Goal: Information Seeking & Learning: Learn about a topic

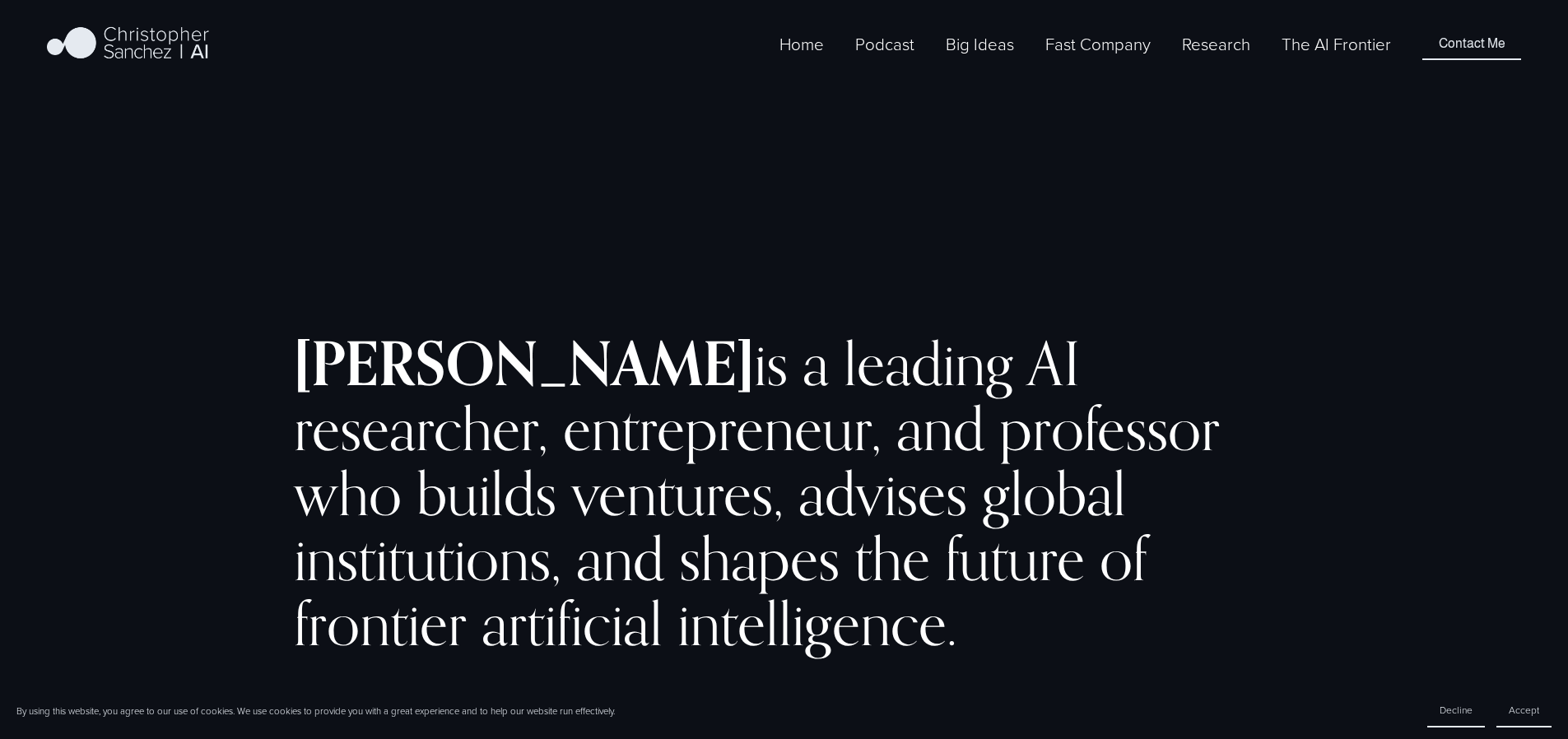
scroll to position [3126, 0]
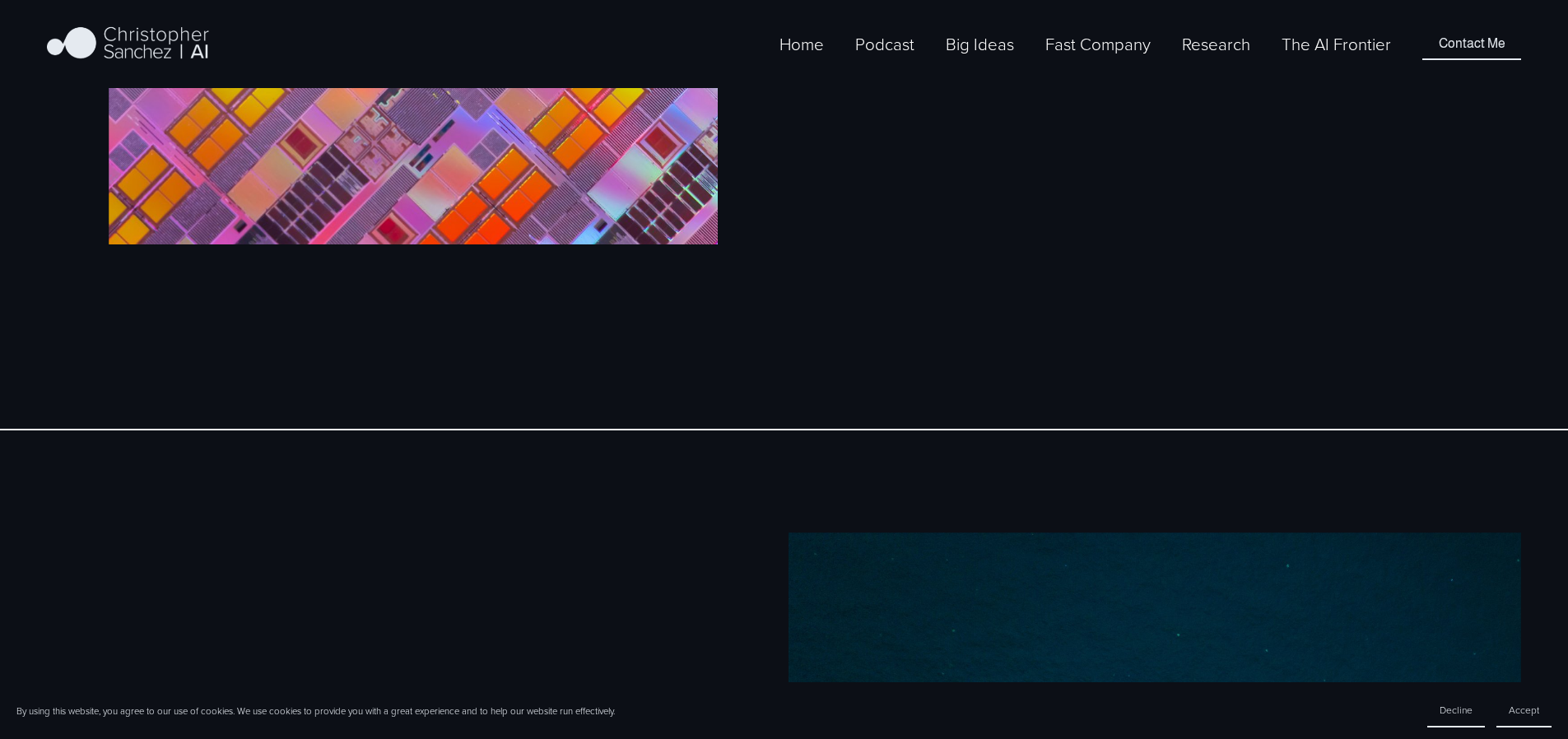
scroll to position [1674, 0]
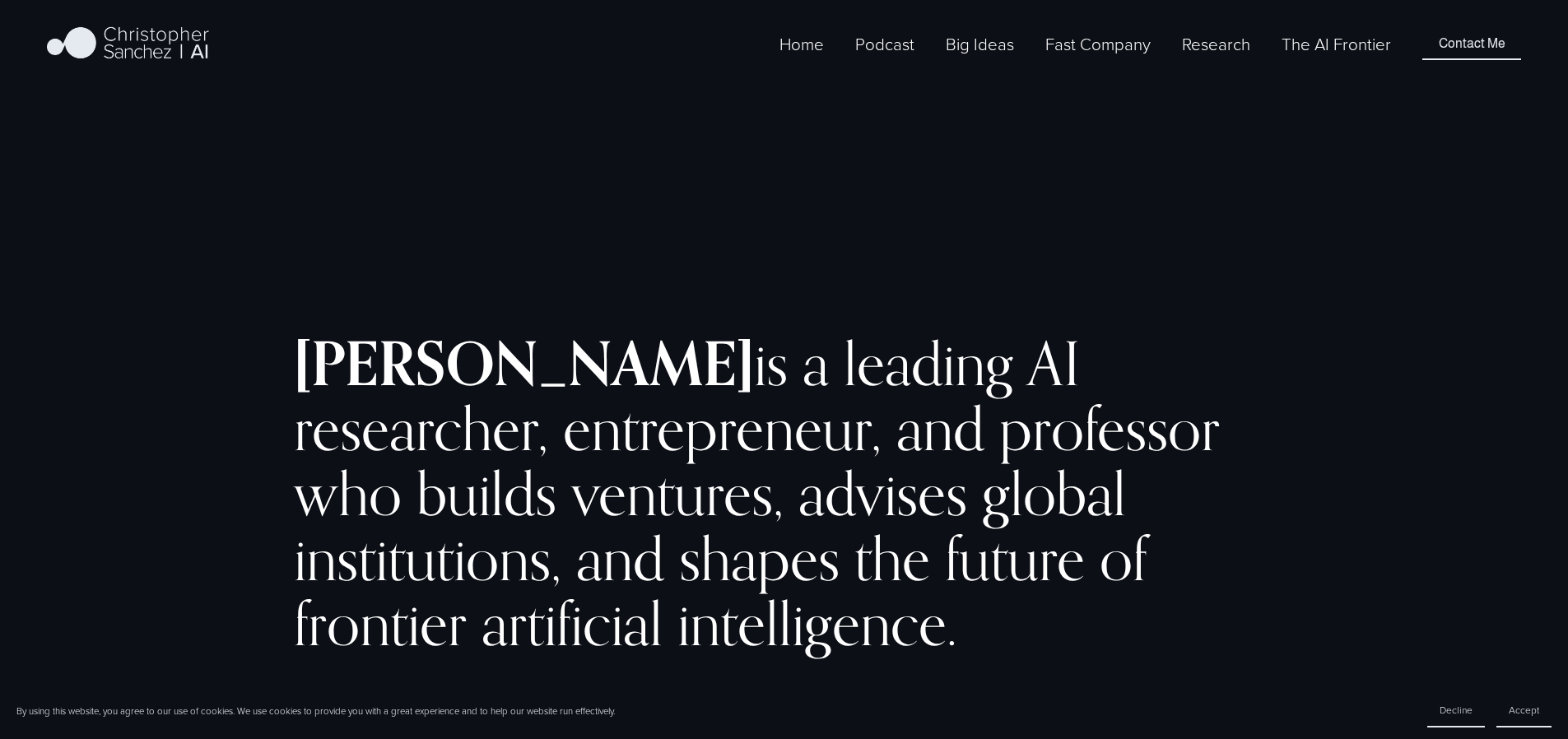
click at [0, 0] on span "Fast Company [GEOGRAPHIC_DATA] - English" at bounding box center [0, 0] width 0 height 0
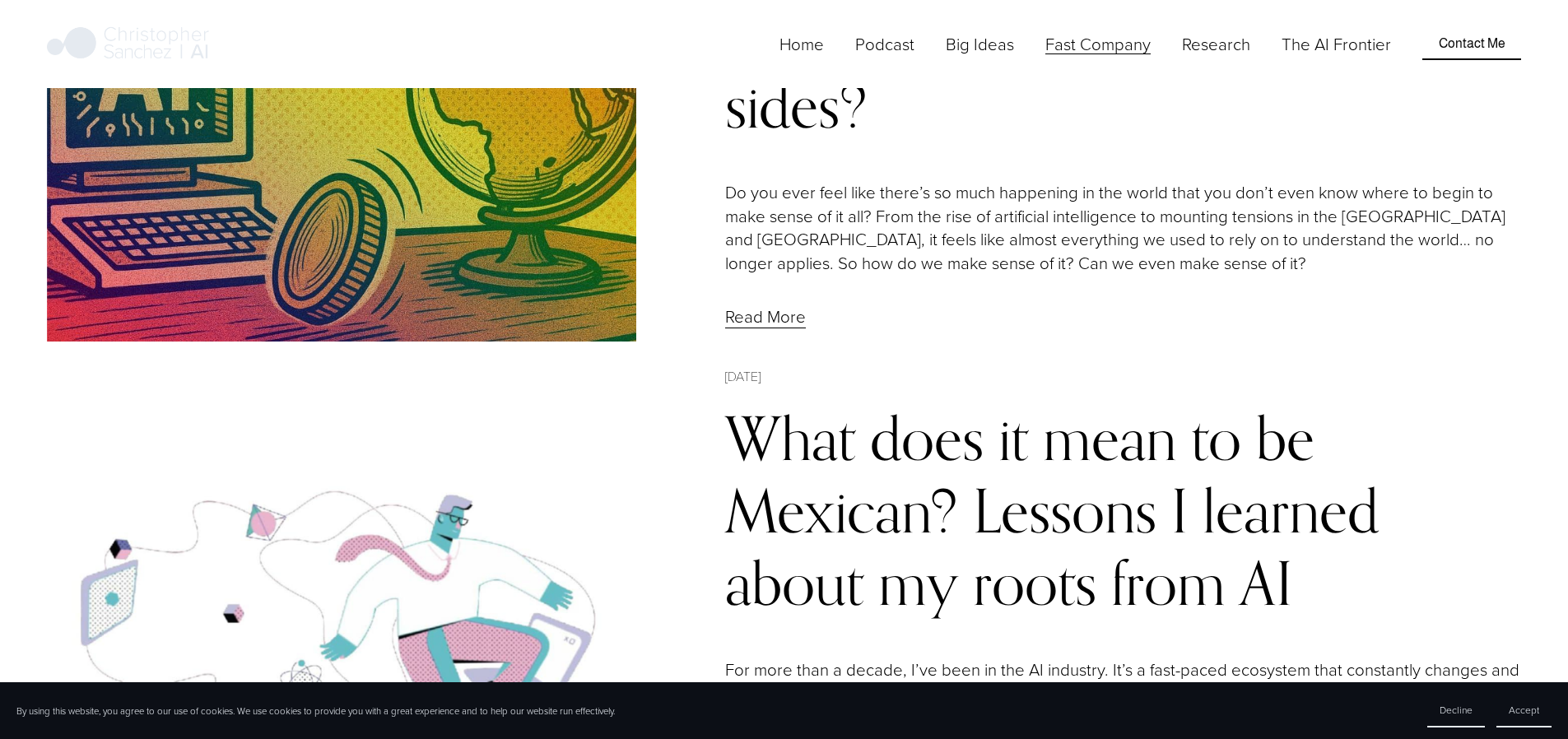
scroll to position [1960, 0]
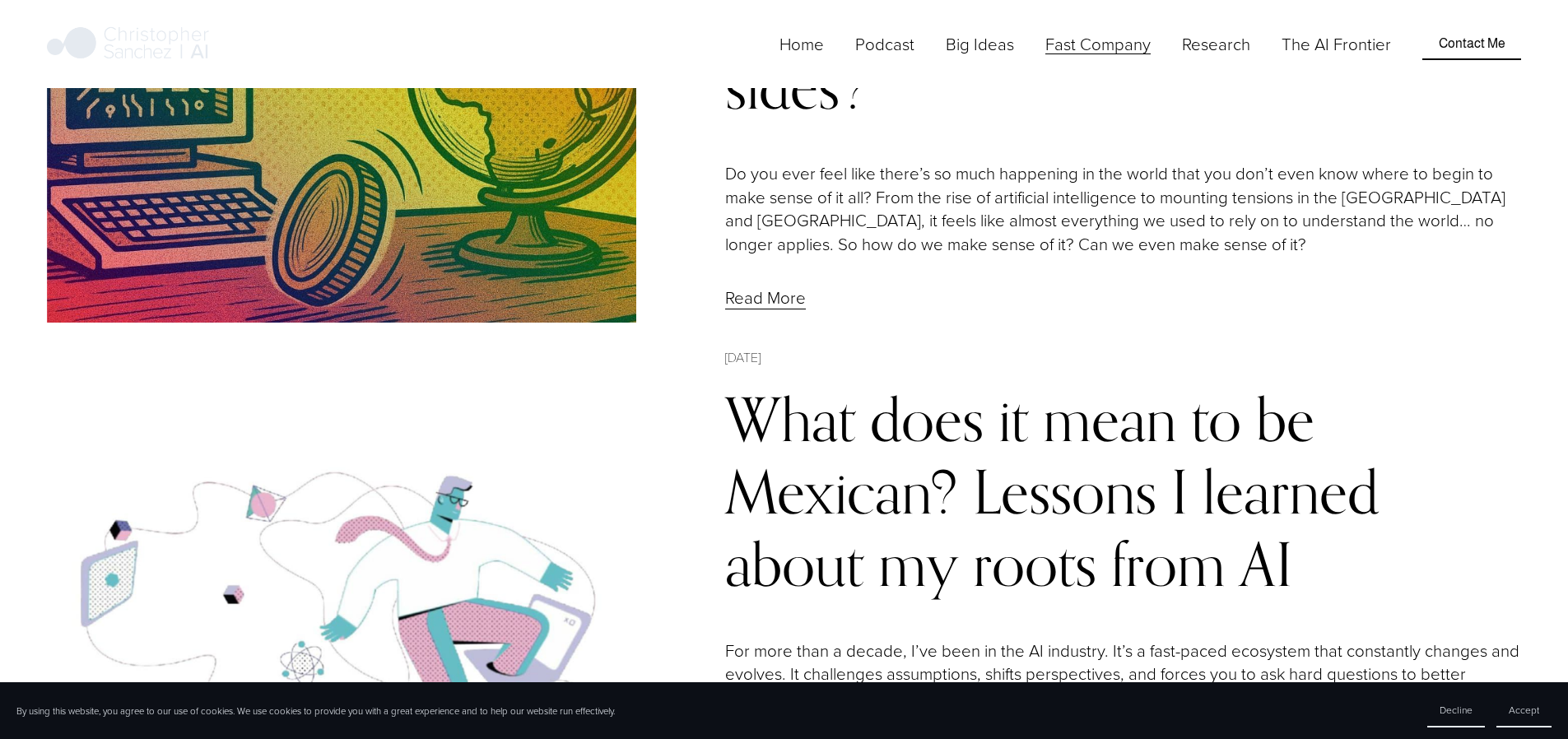
click at [804, 382] on link "What does it mean to be Mexican? Lessons I learned about my roots from AI" at bounding box center [1051, 491] width 653 height 218
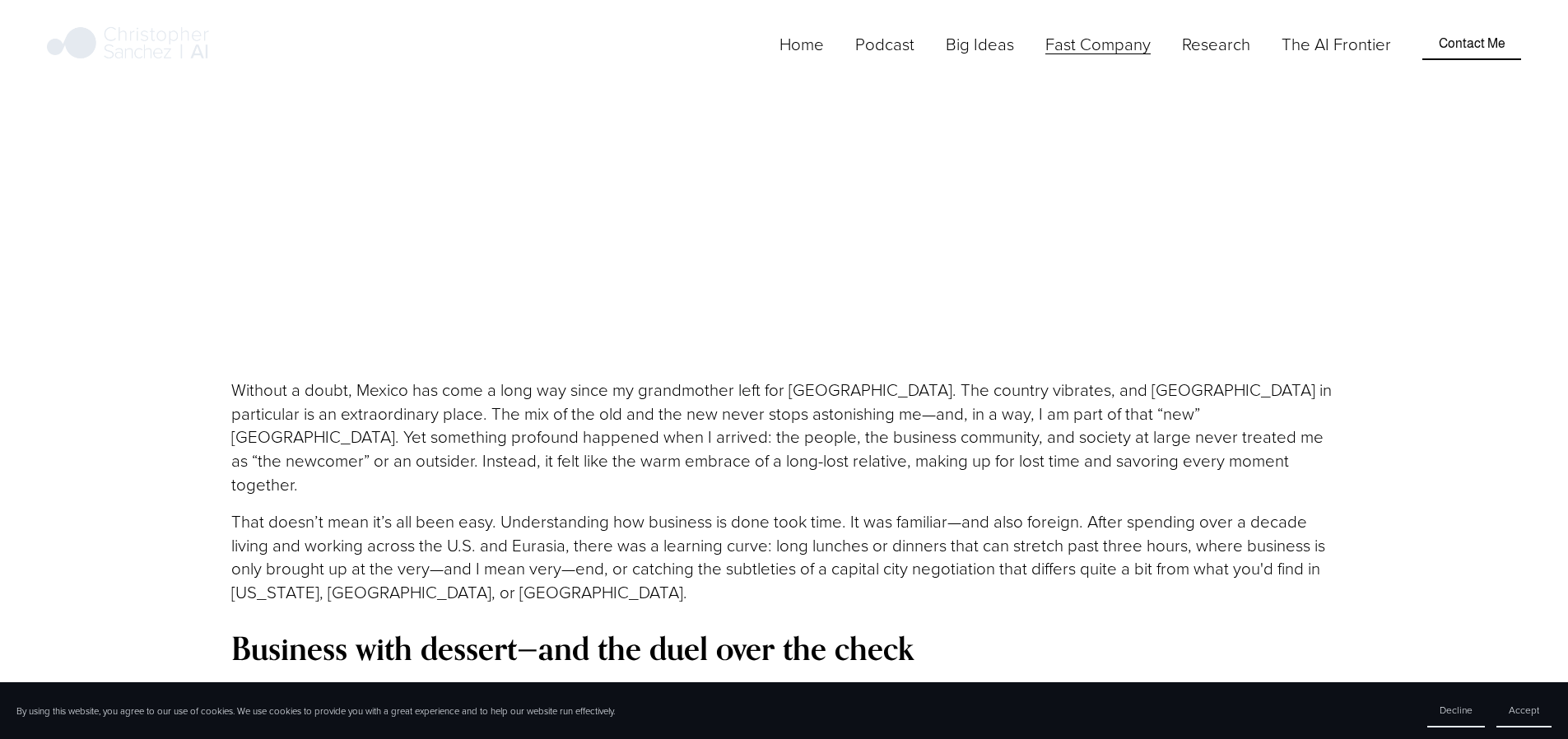
scroll to position [2653, 0]
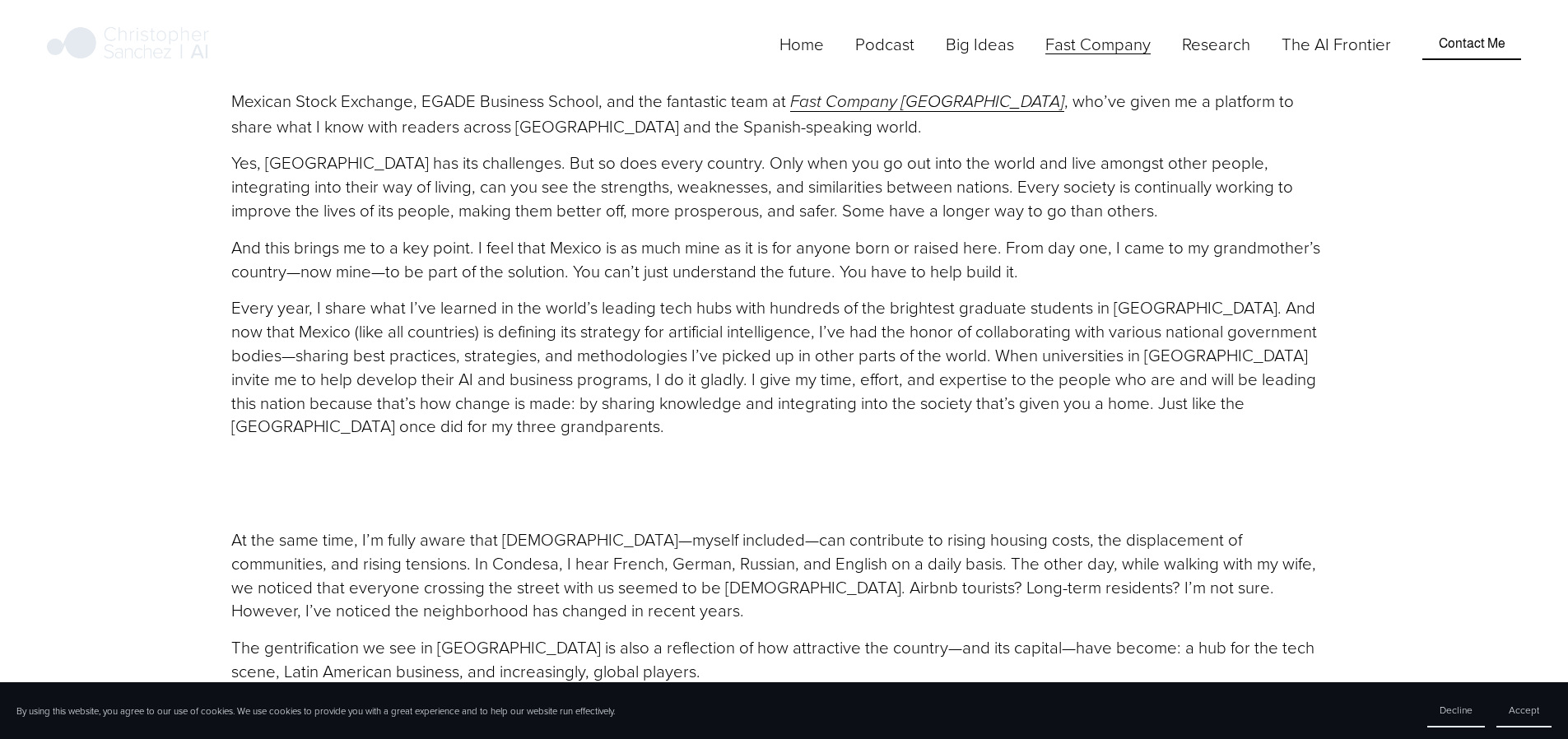
drag, startPoint x: 569, startPoint y: 410, endPoint x: 1278, endPoint y: 435, distance: 709.4
copy p "I designed and taught the first-ever course on Applied AI Ethics and Governance…"
